Goal: Task Accomplishment & Management: Use online tool/utility

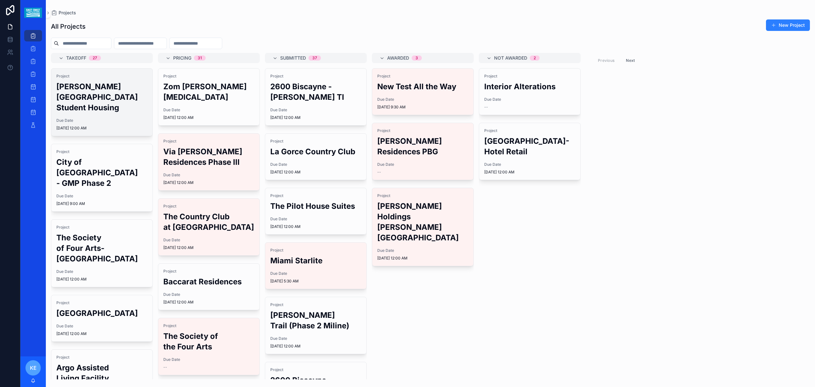
click at [101, 106] on div "Project [PERSON_NAME][GEOGRAPHIC_DATA] Student Housing Due Date [DATE] 12:00 AM" at bounding box center [101, 101] width 101 height 67
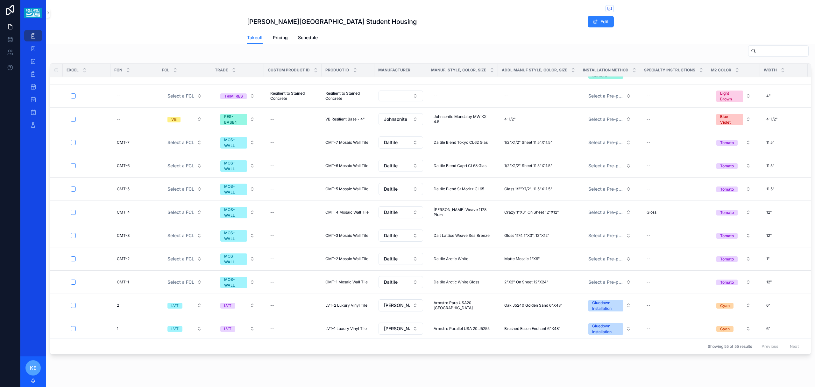
scroll to position [899, 0]
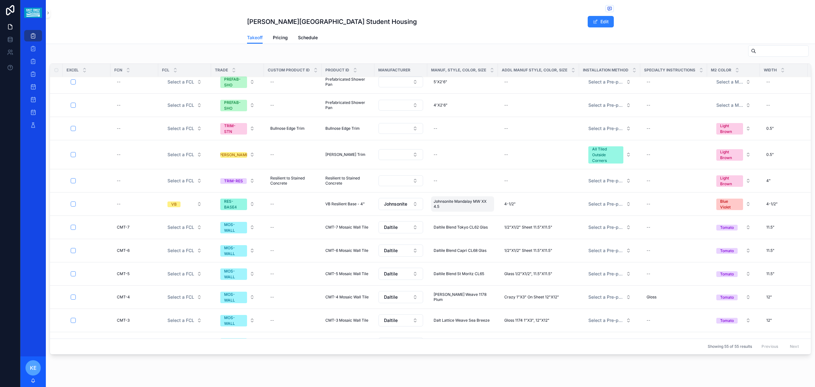
click at [455, 199] on span "Johnsonite Mandalay MW XX 4.5" at bounding box center [463, 204] width 58 height 10
drag, startPoint x: 483, startPoint y: 193, endPoint x: 494, endPoint y: 193, distance: 10.5
click at [494, 193] on input "**********" at bounding box center [464, 191] width 60 height 9
click at [490, 193] on input "**********" at bounding box center [464, 191] width 60 height 9
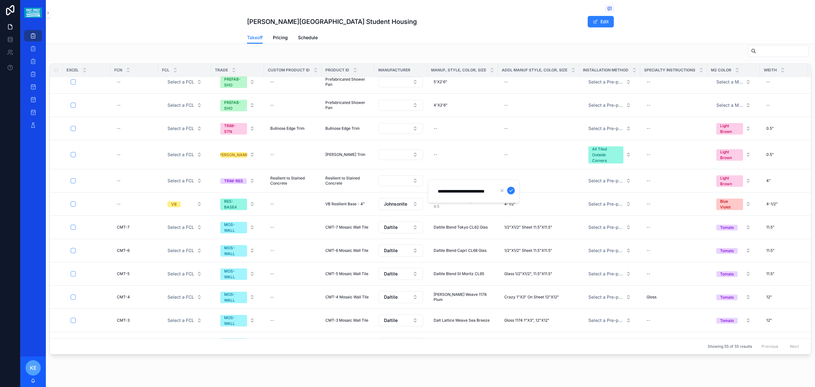
drag, startPoint x: 484, startPoint y: 193, endPoint x: 498, endPoint y: 193, distance: 13.7
click at [498, 193] on form "**********" at bounding box center [475, 191] width 82 height 12
type input "**********"
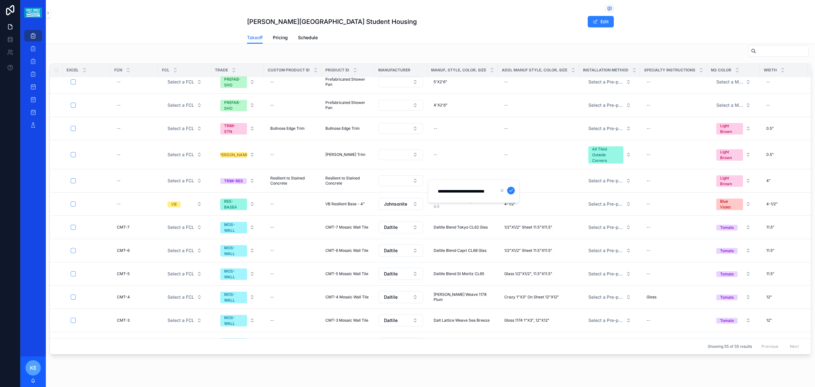
click button "scrollable content" at bounding box center [511, 191] width 8 height 8
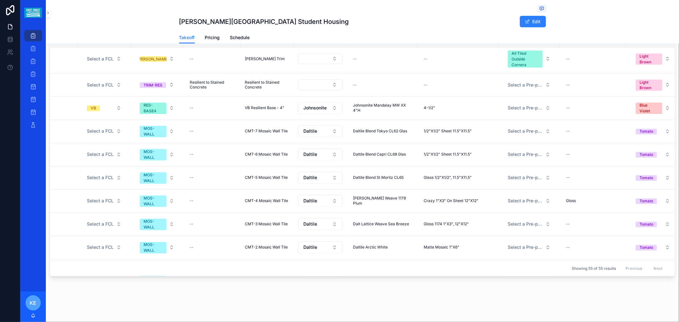
scroll to position [999, 81]
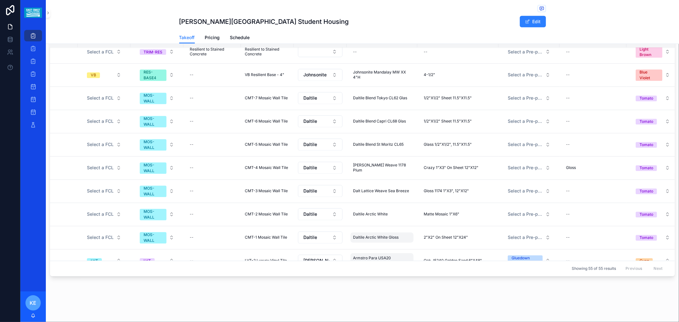
click at [380, 235] on span "Daltile Arctic White Gloss" at bounding box center [376, 237] width 46 height 5
click at [457, 235] on span "2"X2" On Sheet 12"X24"" at bounding box center [446, 237] width 44 height 5
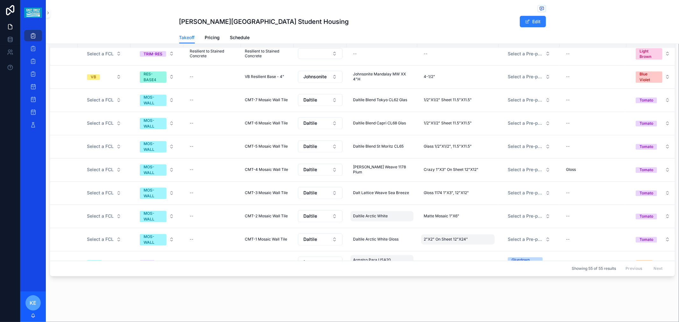
scroll to position [964, 81]
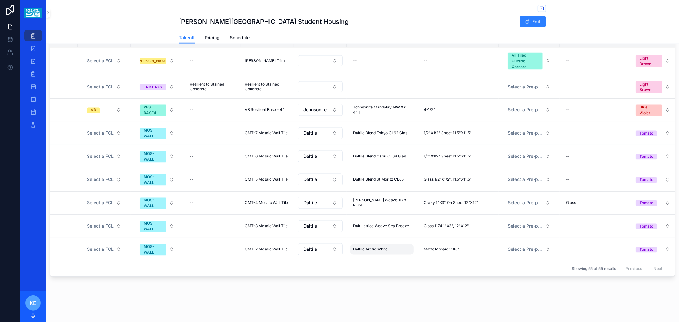
click at [375, 245] on div "Daltile Arctic White Daltile Arctic White" at bounding box center [382, 250] width 63 height 10
click at [451, 247] on span "Matte Mosaic 1"X6"" at bounding box center [442, 249] width 36 height 5
type input "**********"
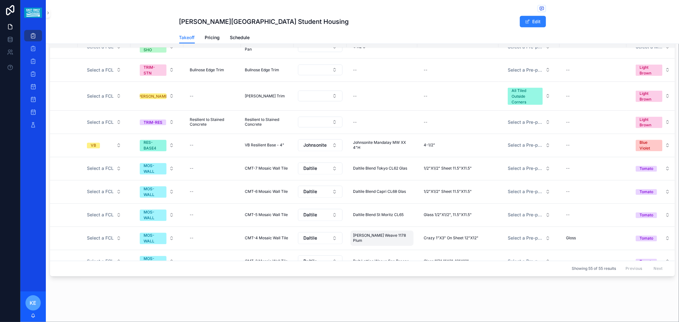
click at [380, 233] on span "[PERSON_NAME] Weave 1178 Plum" at bounding box center [382, 238] width 58 height 10
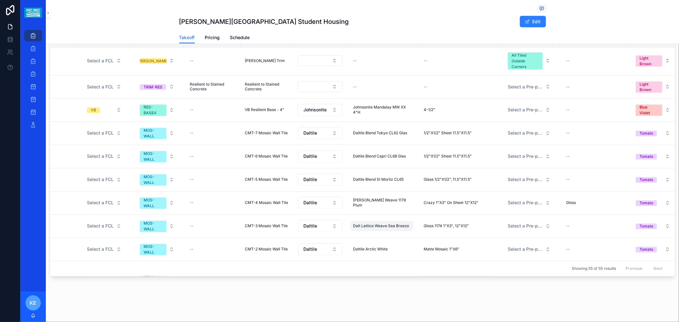
click at [363, 225] on div "Dalt Lattice Weave Sea Breeze Dalt Lattice Weave Sea Breeze" at bounding box center [382, 226] width 63 height 10
click at [460, 224] on span "Gloss 1174 1"X3", 12"X12"" at bounding box center [446, 226] width 45 height 5
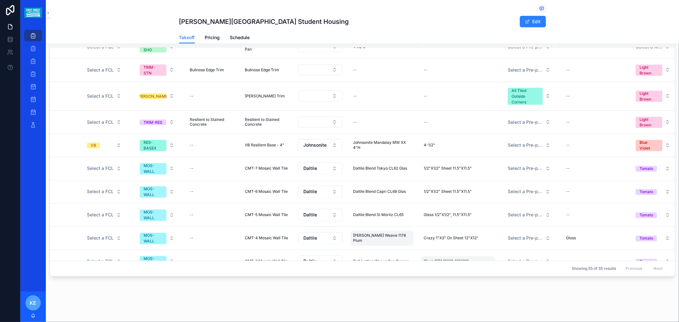
click at [383, 233] on span "[PERSON_NAME] Weave 1178 Plum" at bounding box center [382, 238] width 58 height 10
click at [401, 244] on input "**********" at bounding box center [383, 242] width 60 height 9
click at [405, 243] on input "**********" at bounding box center [383, 242] width 60 height 9
drag, startPoint x: 445, startPoint y: 240, endPoint x: 447, endPoint y: 234, distance: 6.9
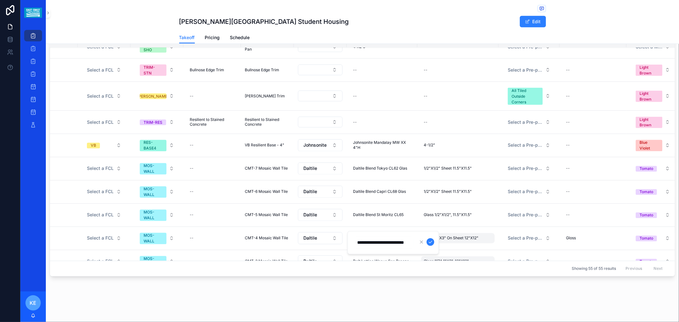
click at [446, 239] on td "Crazy 1"X3" On Sheet 12"X12" Crazy 1"X3" On Sheet 12"X12"" at bounding box center [457, 238] width 81 height 23
click at [448, 236] on span "Crazy 1"X3" On Sheet 12"X12"" at bounding box center [451, 238] width 55 height 5
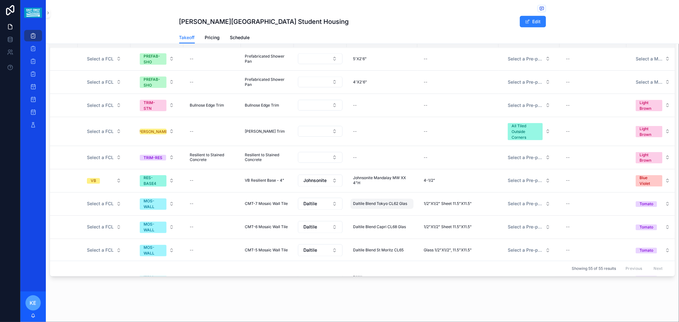
scroll to position [858, 81]
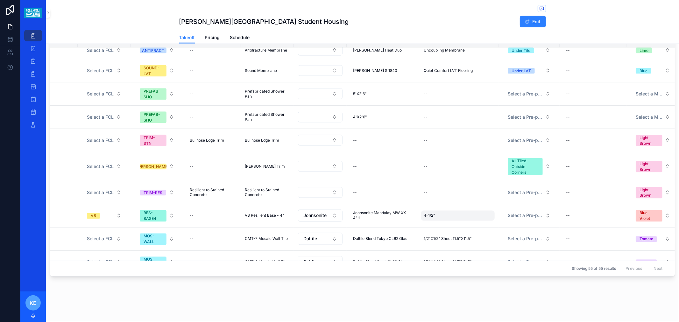
click at [431, 213] on span "4-1/2"" at bounding box center [429, 215] width 11 height 5
type input "*"
click button "scrollable content" at bounding box center [500, 220] width 8 height 8
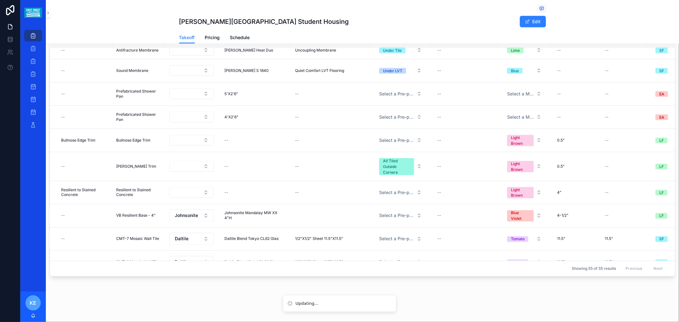
scroll to position [858, 212]
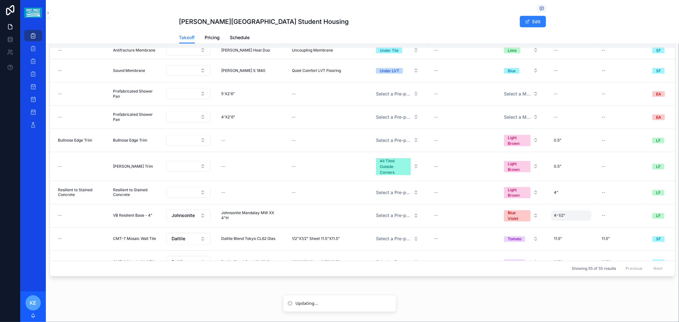
click at [559, 213] on span "4-1/2"" at bounding box center [559, 215] width 11 height 5
type input "*****"
click at [553, 211] on div "4-1/2" 4-1/2"" at bounding box center [572, 216] width 40 height 10
type input "*"
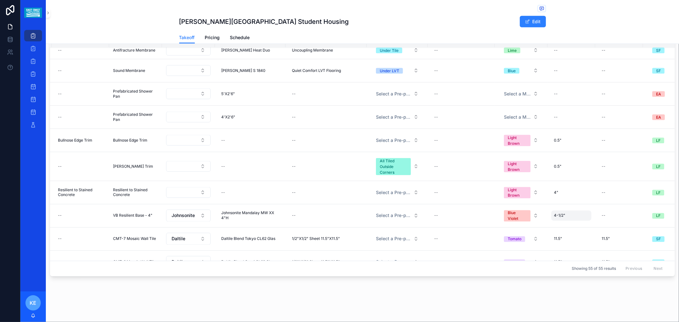
click at [565, 211] on div "4-1/2" 4-1/2"" at bounding box center [572, 216] width 40 height 10
click at [564, 211] on div "4-1/2" 4-1/2"" at bounding box center [572, 216] width 40 height 10
type input "**"
click button "scrollable content" at bounding box center [630, 220] width 8 height 8
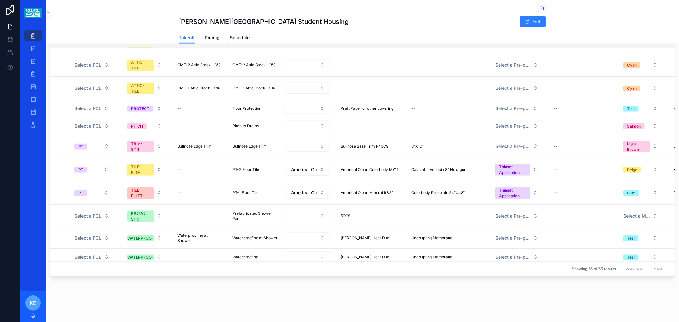
scroll to position [610, 93]
click at [374, 172] on span "Americal Olean Colorbody MY11" at bounding box center [370, 169] width 58 height 5
click at [438, 176] on td "Calacatta Venecia 8" Hexagon Calacatta Venecia 8" Hexagon" at bounding box center [445, 170] width 81 height 23
click at [435, 175] on div "Calacatta Venecia 8" Hexagon Calacatta Venecia 8" Hexagon" at bounding box center [446, 170] width 74 height 10
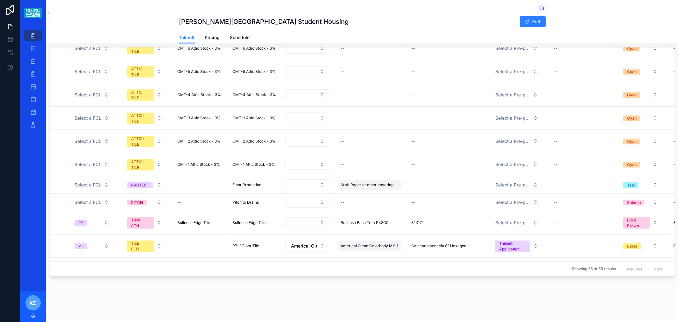
click at [386, 180] on div "Kraft Paper or other covering Kraft Paper or other covering" at bounding box center [369, 185] width 63 height 10
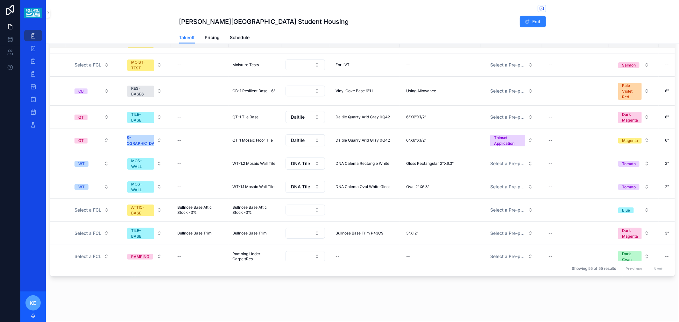
scroll to position [75, 93]
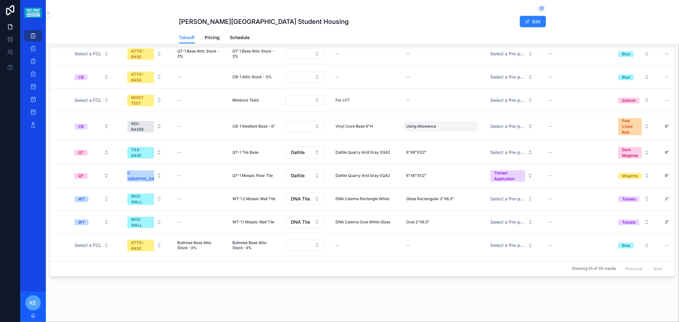
click at [422, 126] on span "Using Allowance" at bounding box center [421, 126] width 30 height 5
click at [431, 121] on div "Using Allowance Using Allowance" at bounding box center [441, 126] width 74 height 10
type input "*"
click button "scrollable content" at bounding box center [483, 135] width 8 height 8
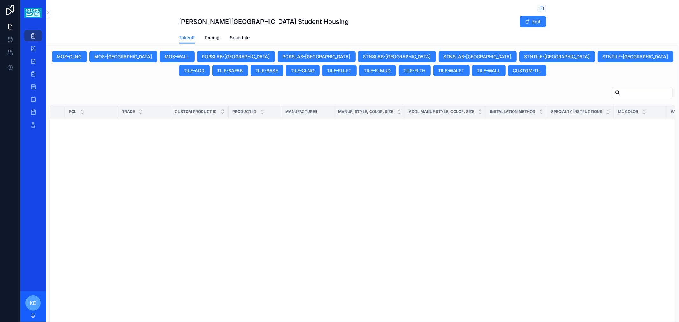
scroll to position [532, 93]
